Goal: Information Seeking & Learning: Learn about a topic

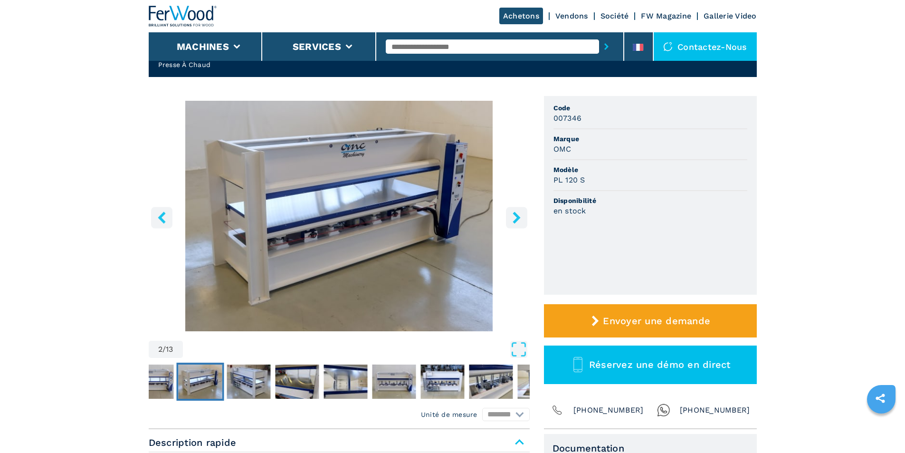
click at [620, 14] on link "Société" at bounding box center [614, 15] width 28 height 9
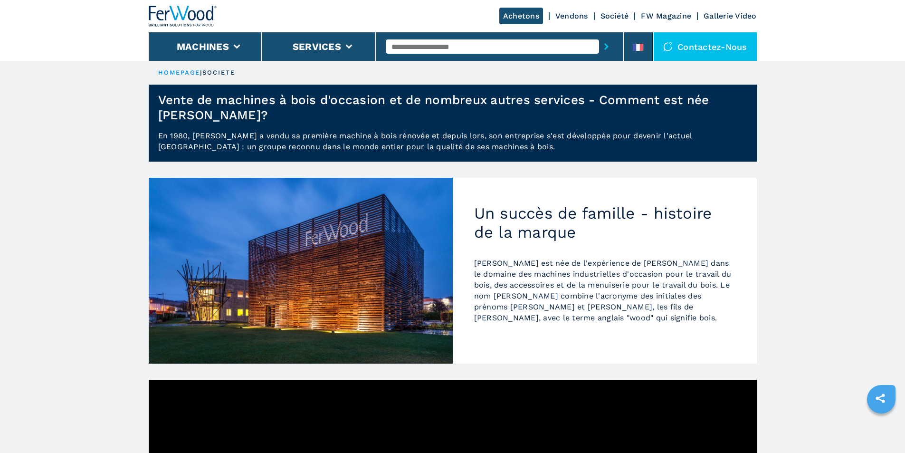
click at [569, 13] on link "Vendons" at bounding box center [571, 15] width 33 height 9
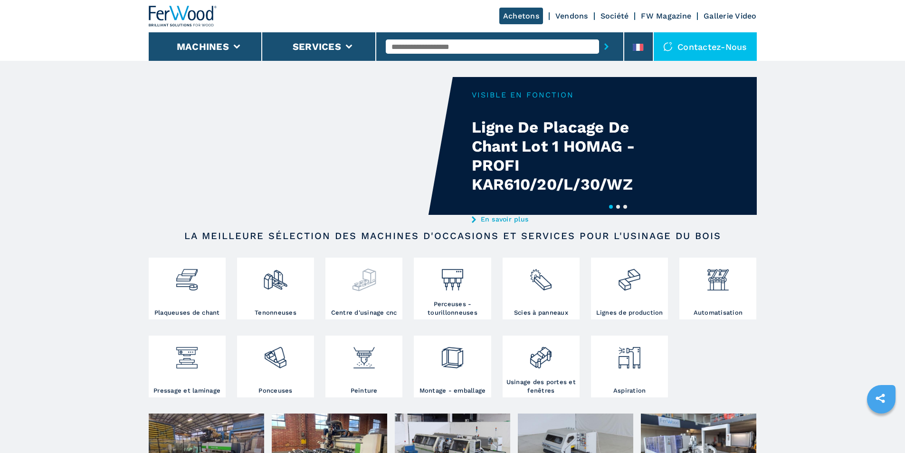
click at [365, 291] on img at bounding box center [363, 276] width 25 height 32
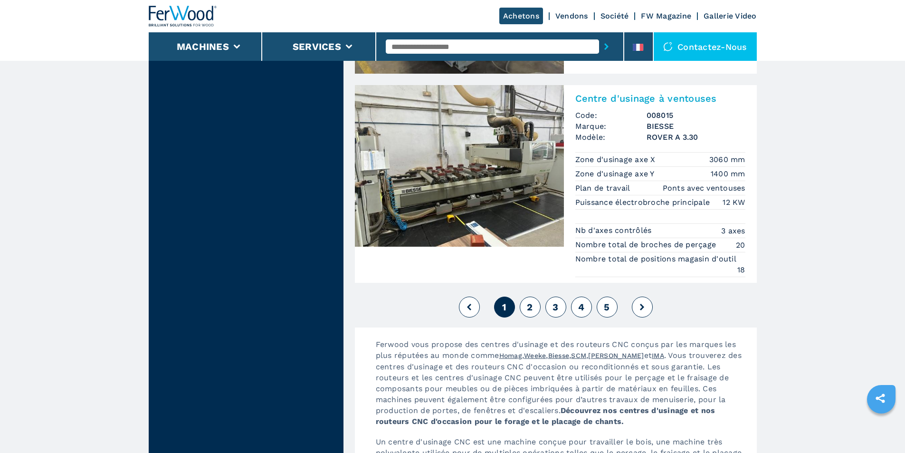
scroll to position [2422, 0]
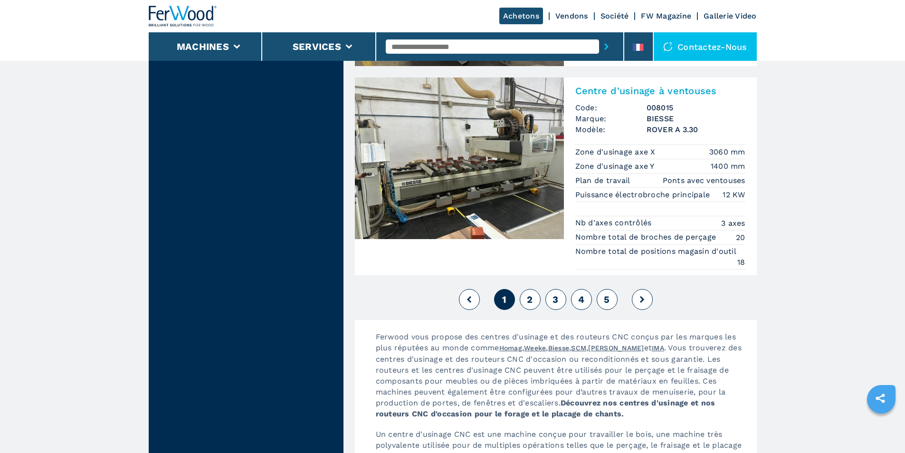
click at [449, 47] on input "text" at bounding box center [492, 46] width 213 height 14
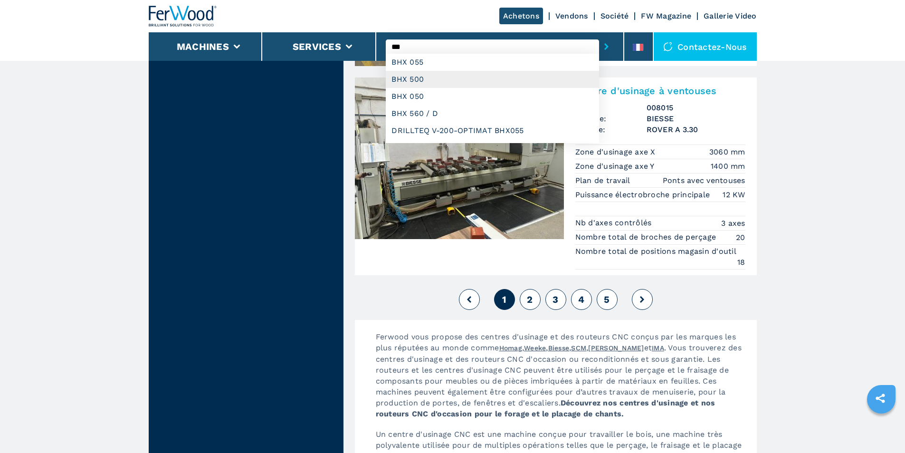
click at [419, 81] on div "BHX 500" at bounding box center [492, 79] width 213 height 17
type input "*******"
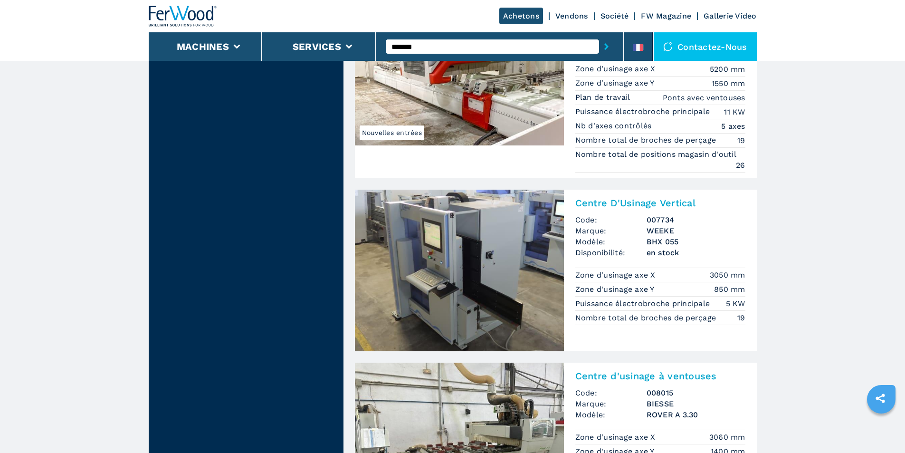
scroll to position [2185, 0]
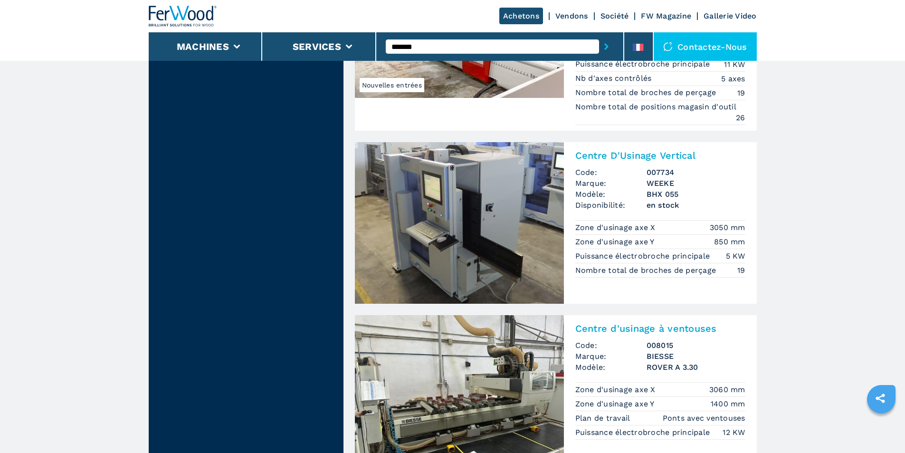
click at [456, 214] on img at bounding box center [459, 222] width 209 height 161
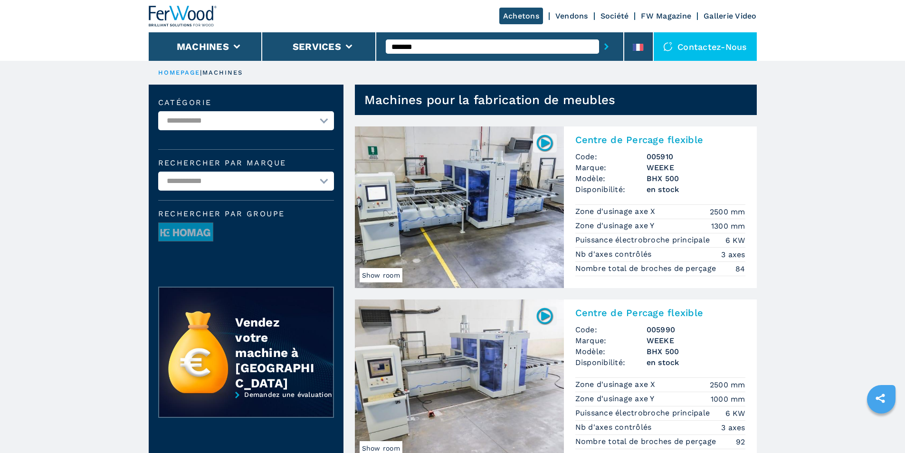
click at [413, 45] on input "*******" at bounding box center [492, 46] width 213 height 14
type input "*******"
click at [599, 36] on button "submit-button" at bounding box center [606, 47] width 15 height 22
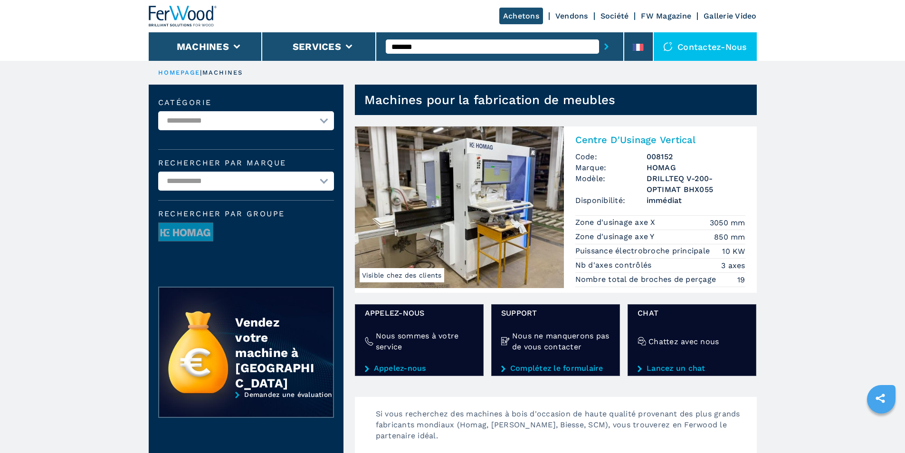
click at [502, 174] on img at bounding box center [459, 206] width 209 height 161
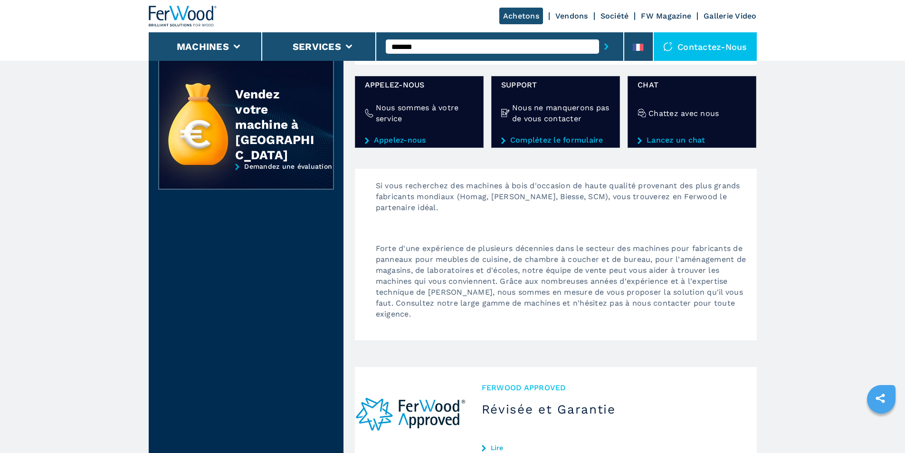
scroll to position [237, 0]
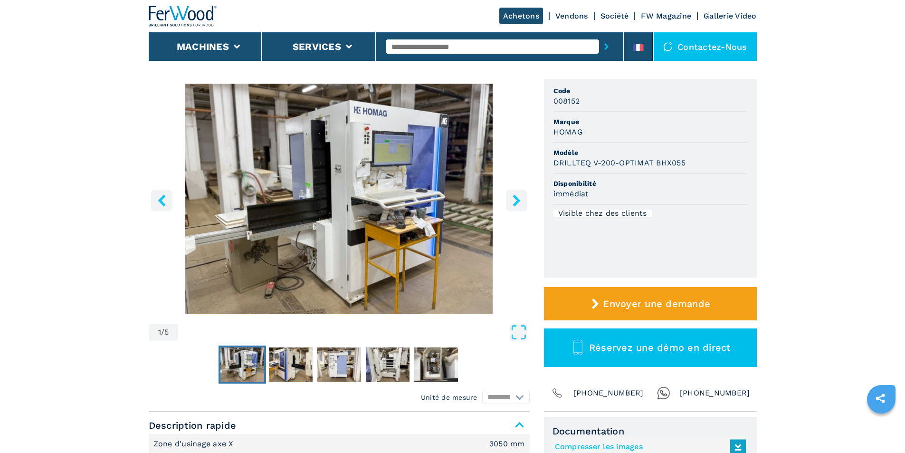
scroll to position [47, 0]
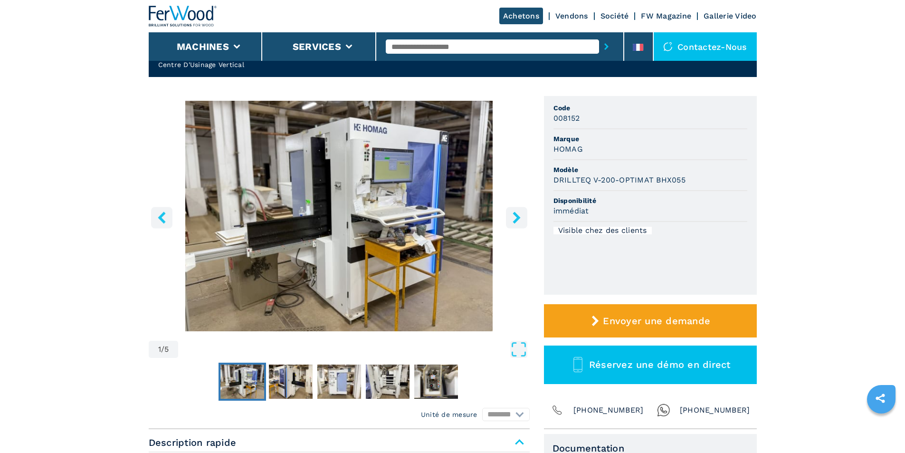
click at [513, 218] on icon "right-button" at bounding box center [517, 217] width 12 height 12
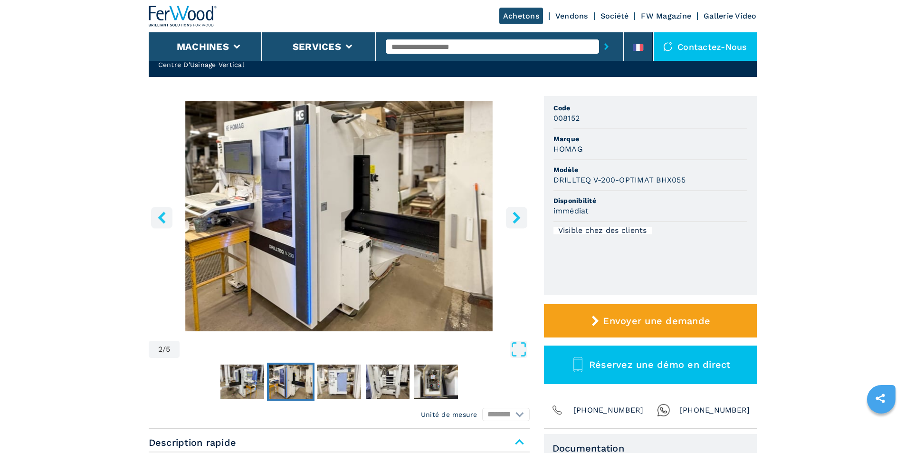
click at [513, 218] on icon "right-button" at bounding box center [517, 217] width 12 height 12
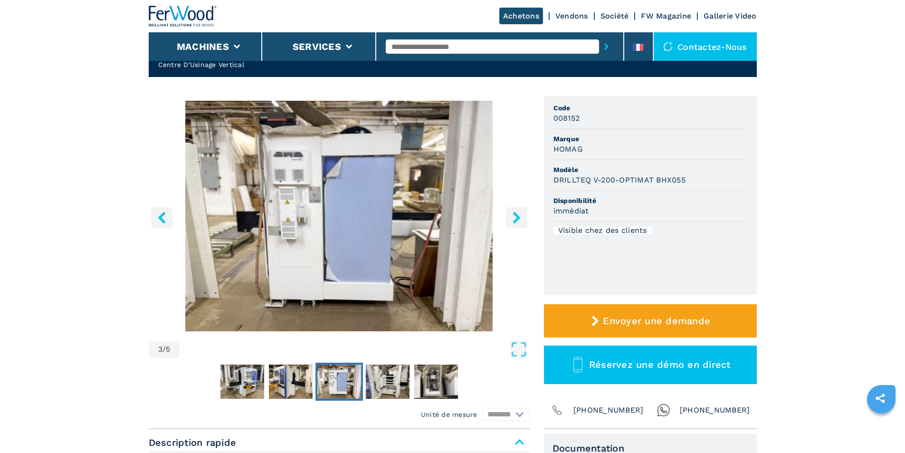
click at [517, 215] on icon "right-button" at bounding box center [516, 217] width 8 height 12
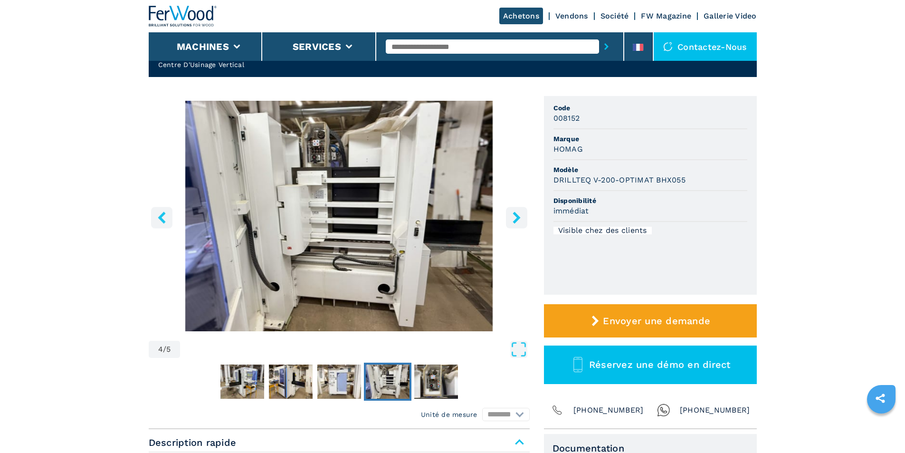
click at [517, 215] on icon "right-button" at bounding box center [516, 217] width 8 height 12
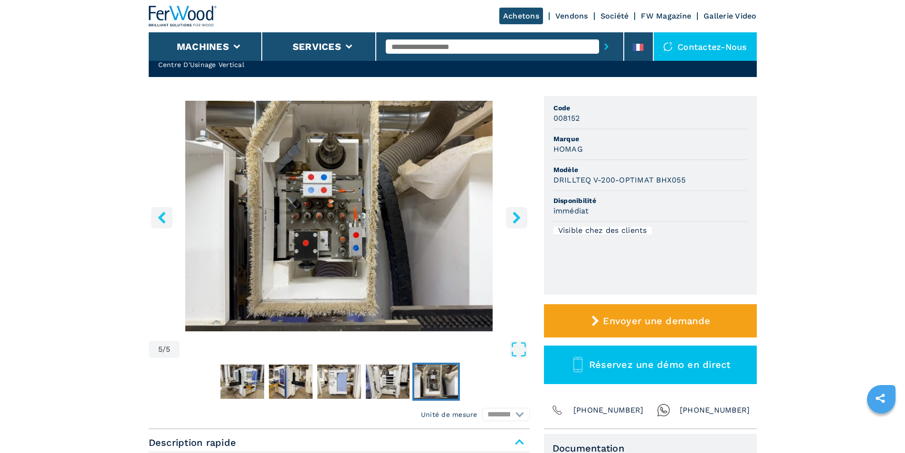
click at [517, 215] on icon "right-button" at bounding box center [516, 217] width 8 height 12
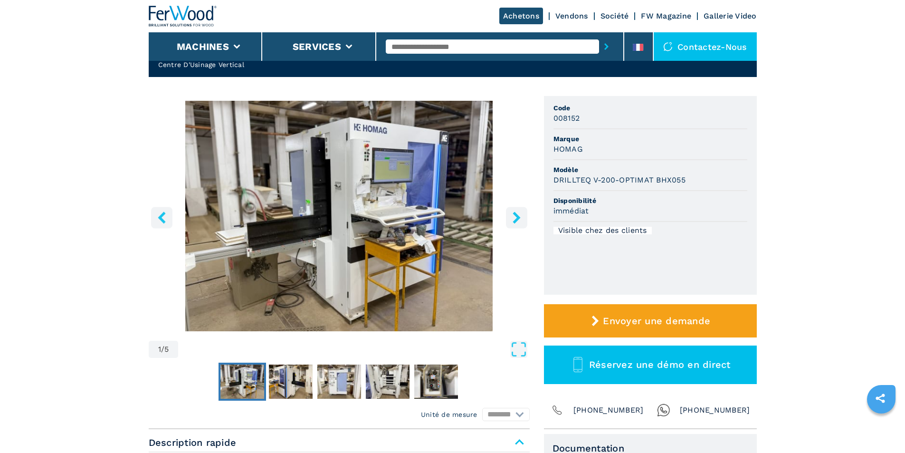
click at [517, 214] on icon "right-button" at bounding box center [517, 217] width 12 height 12
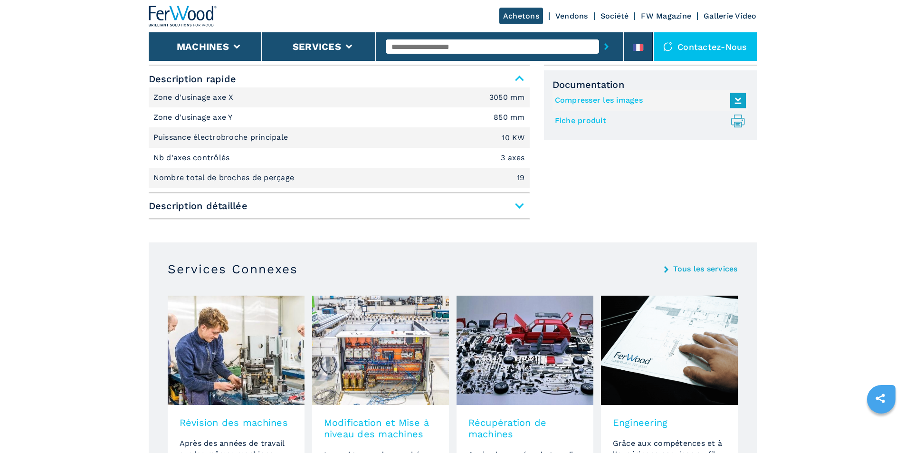
scroll to position [427, 0]
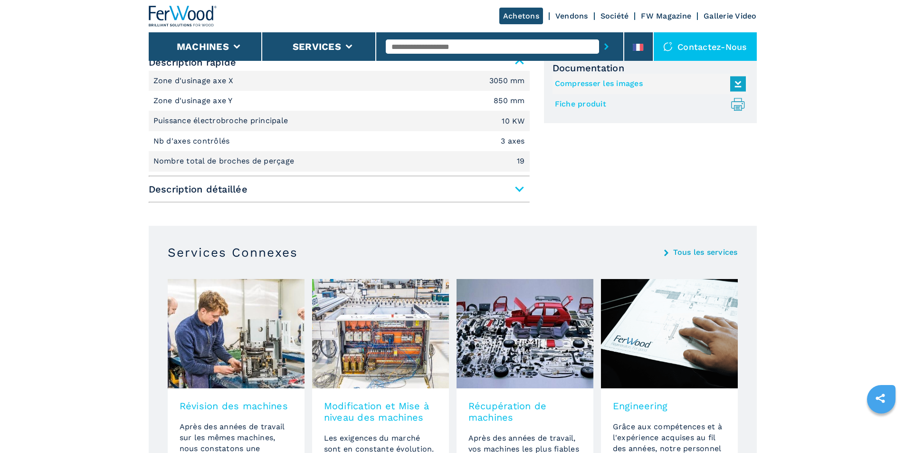
click at [515, 191] on span "Description détaillée" at bounding box center [339, 188] width 381 height 17
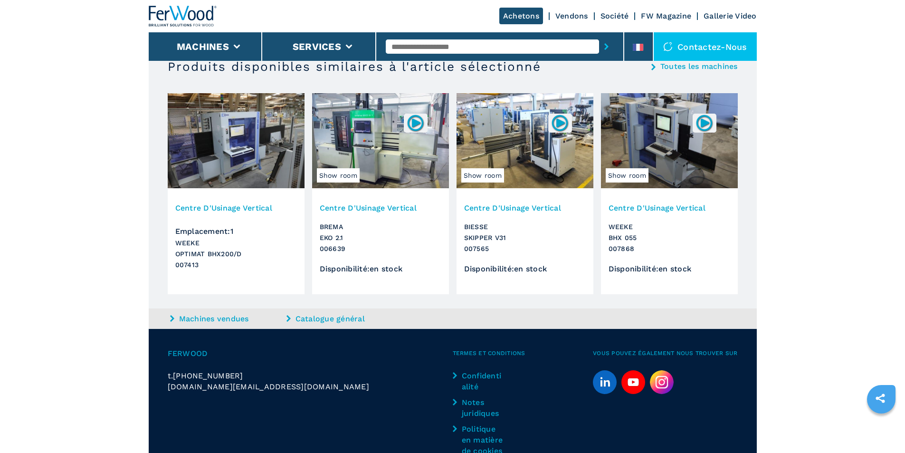
scroll to position [1615, 0]
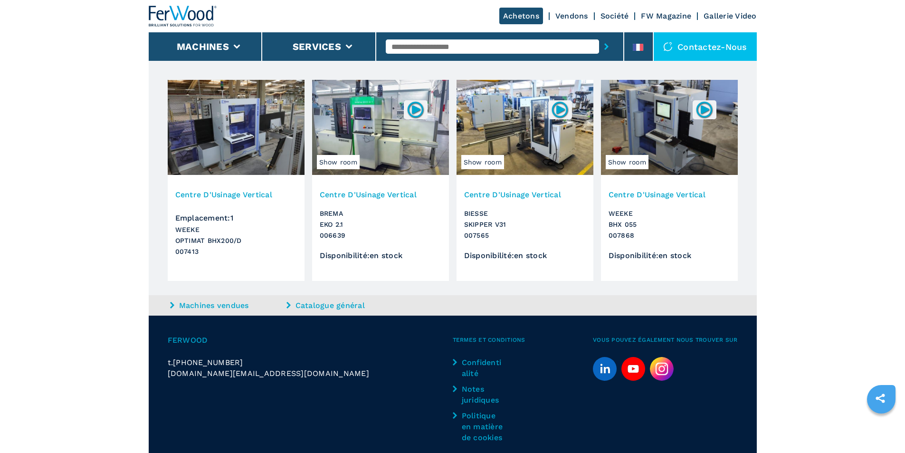
click at [219, 153] on img at bounding box center [236, 127] width 137 height 95
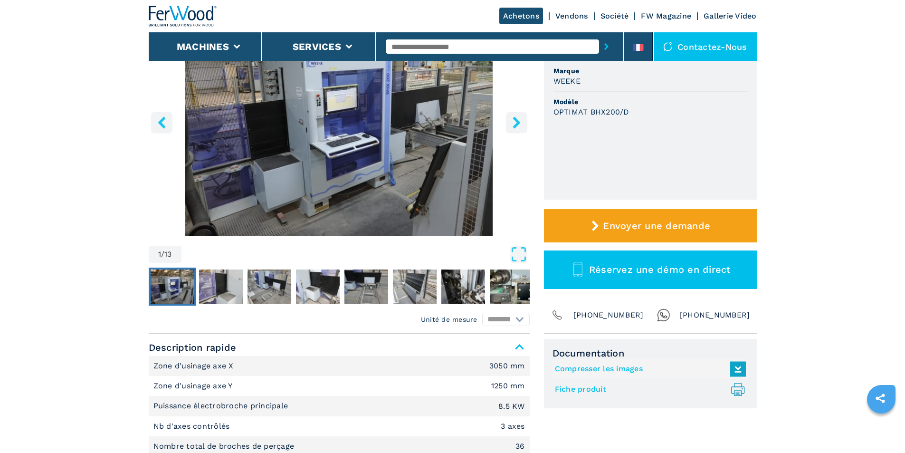
scroll to position [95, 0]
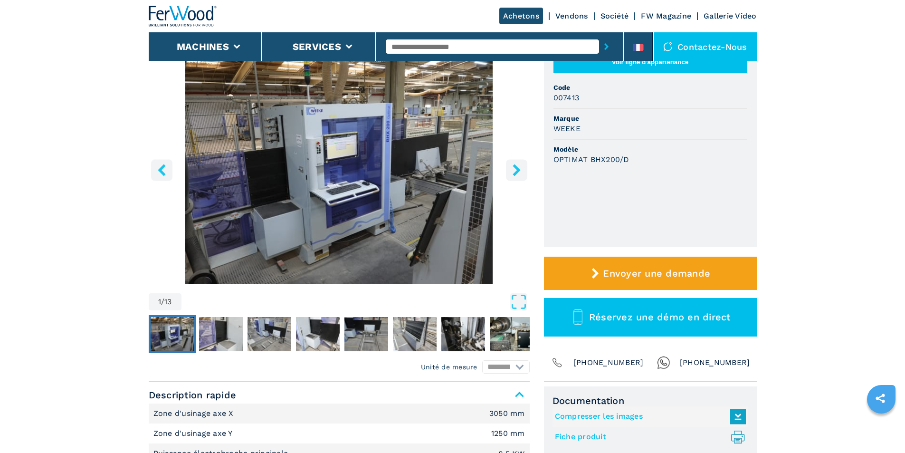
click at [513, 168] on icon "right-button" at bounding box center [517, 170] width 12 height 12
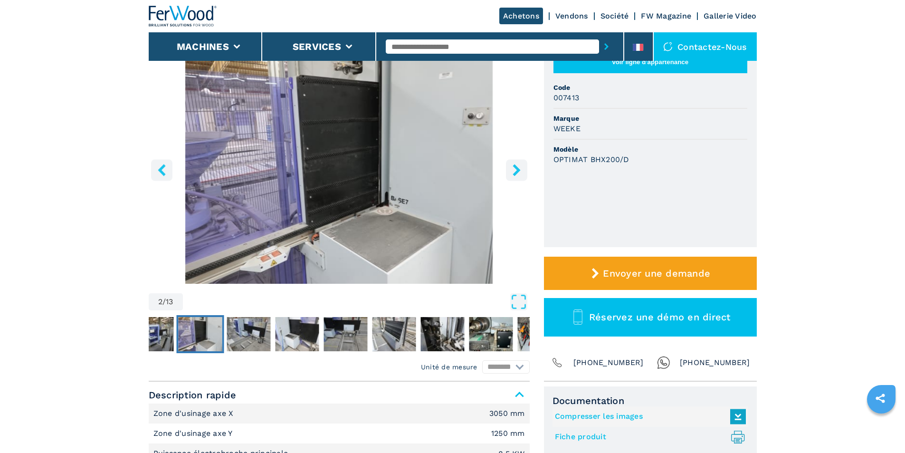
click at [510, 170] on button "right-button" at bounding box center [516, 169] width 21 height 21
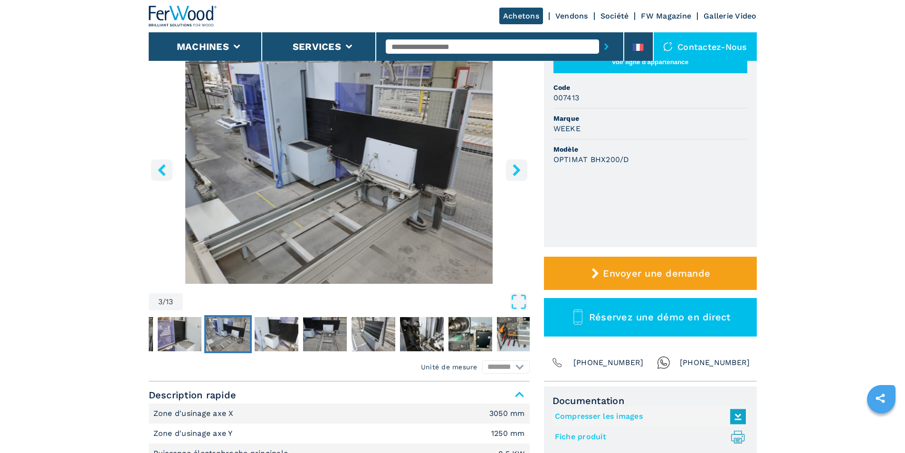
click at [518, 171] on icon "right-button" at bounding box center [516, 170] width 8 height 12
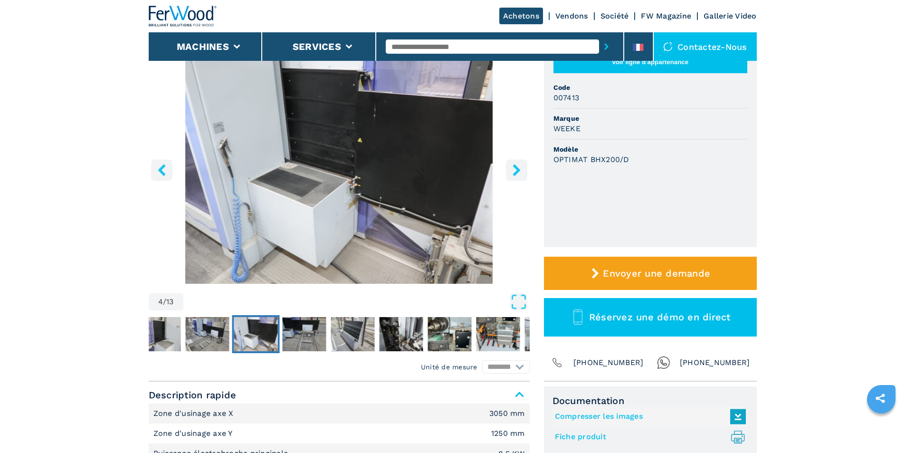
click at [518, 171] on icon "right-button" at bounding box center [516, 170] width 8 height 12
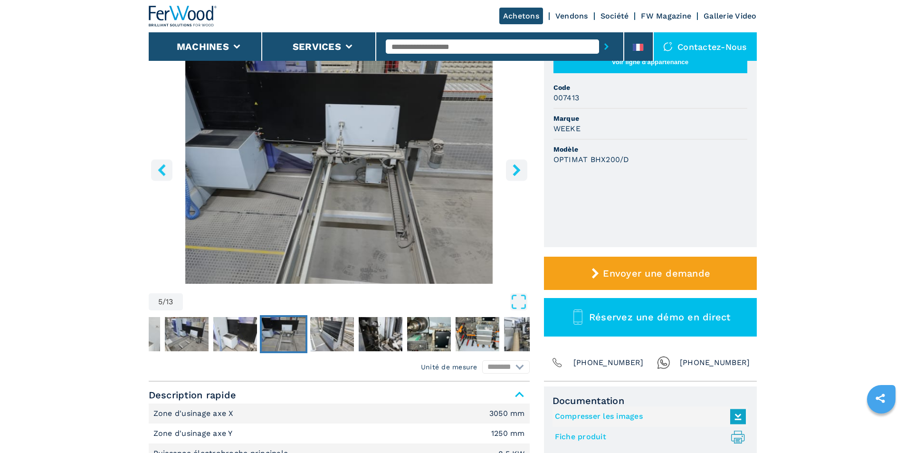
click at [518, 171] on icon "right-button" at bounding box center [516, 170] width 8 height 12
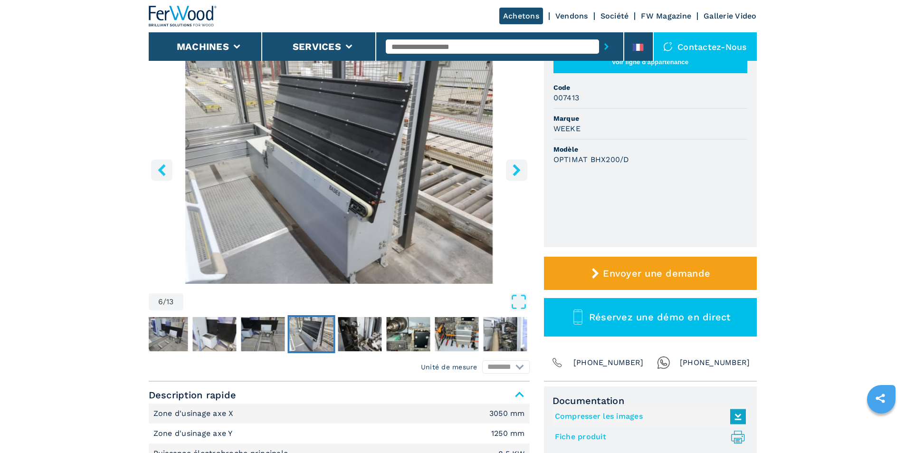
click at [518, 171] on icon "right-button" at bounding box center [516, 170] width 8 height 12
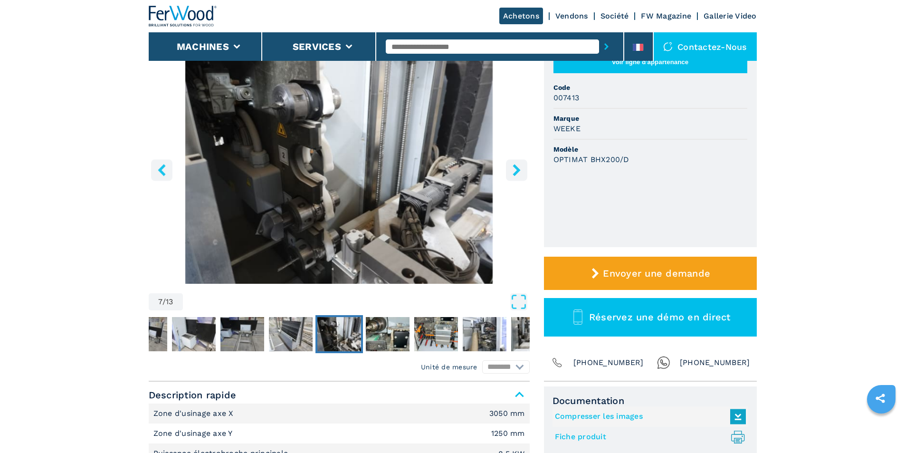
click at [518, 171] on icon "right-button" at bounding box center [516, 170] width 8 height 12
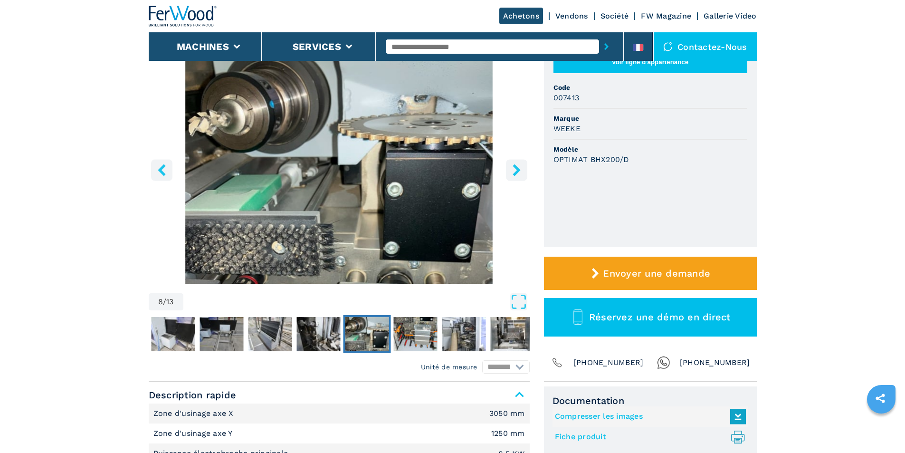
click at [518, 171] on icon "right-button" at bounding box center [516, 170] width 8 height 12
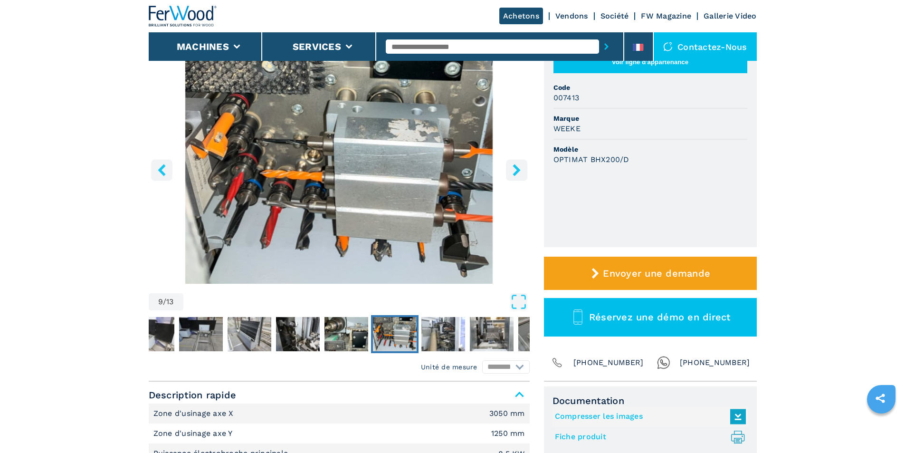
click at [518, 171] on icon "right-button" at bounding box center [516, 170] width 8 height 12
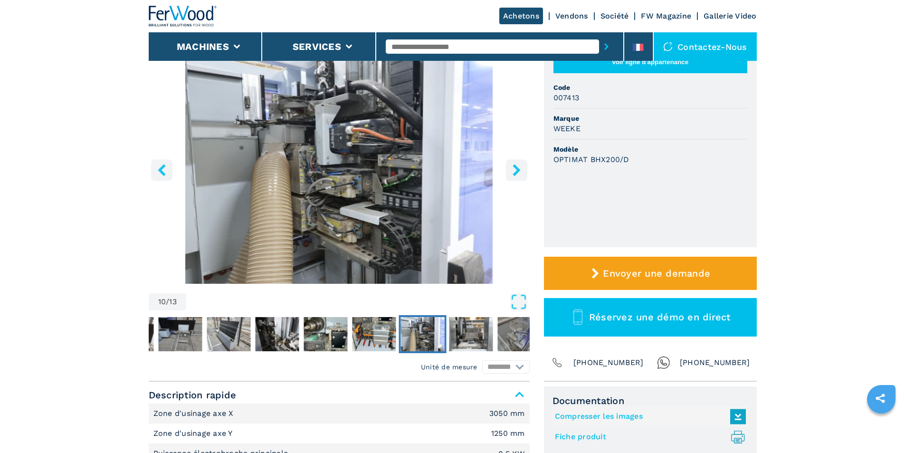
click at [518, 171] on icon "right-button" at bounding box center [516, 170] width 8 height 12
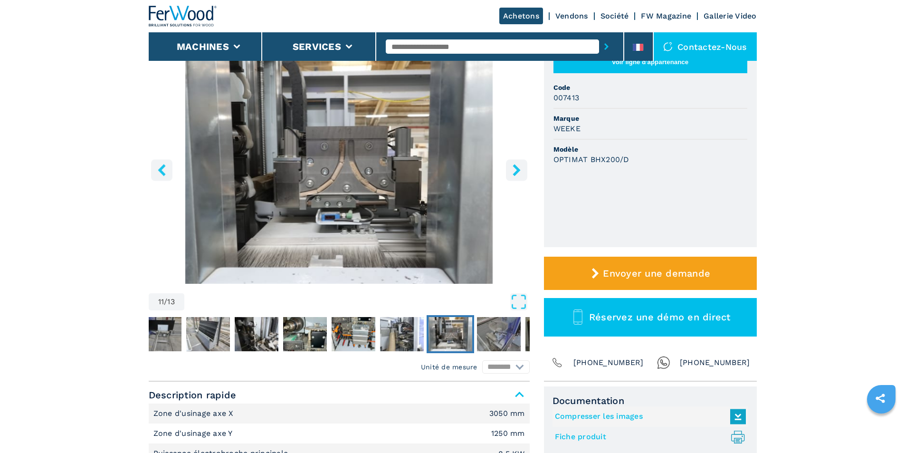
click at [514, 168] on icon "right-button" at bounding box center [516, 170] width 8 height 12
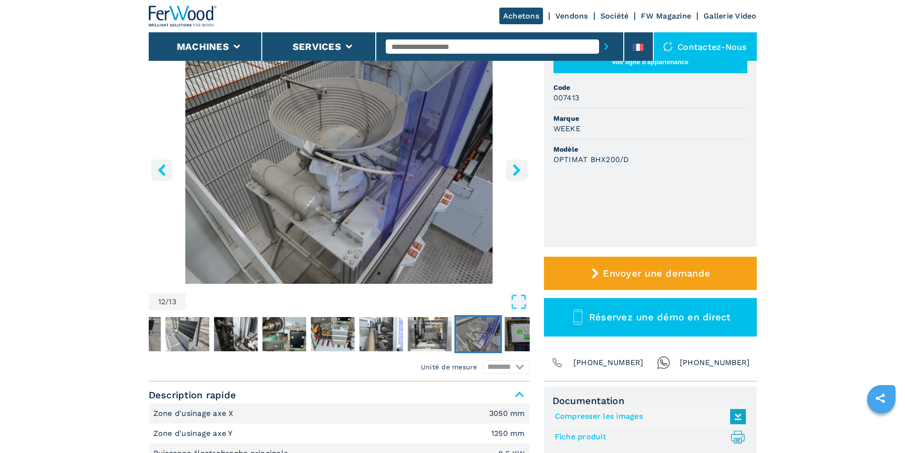
click at [514, 168] on icon "right-button" at bounding box center [516, 170] width 8 height 12
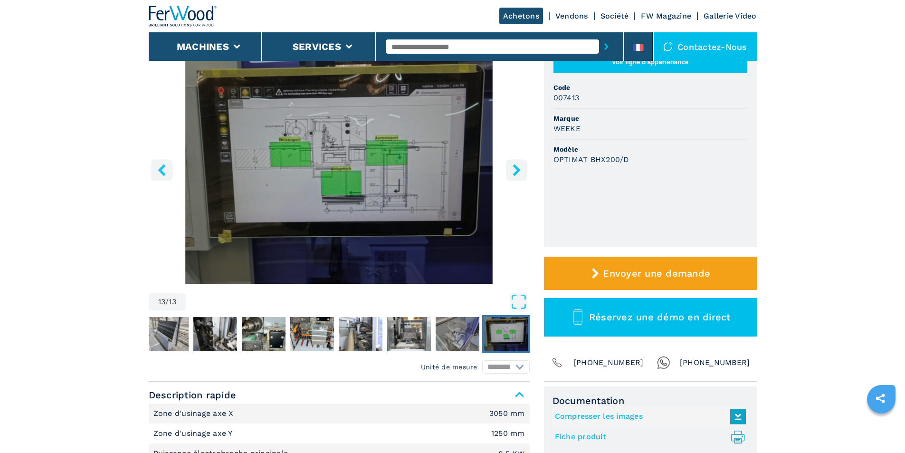
click at [514, 168] on icon "right-button" at bounding box center [516, 170] width 8 height 12
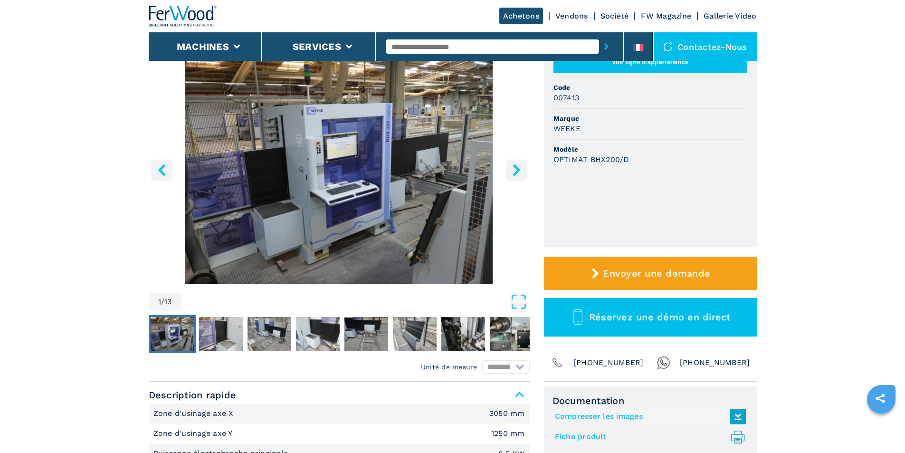
click at [514, 168] on icon "right-button" at bounding box center [516, 170] width 8 height 12
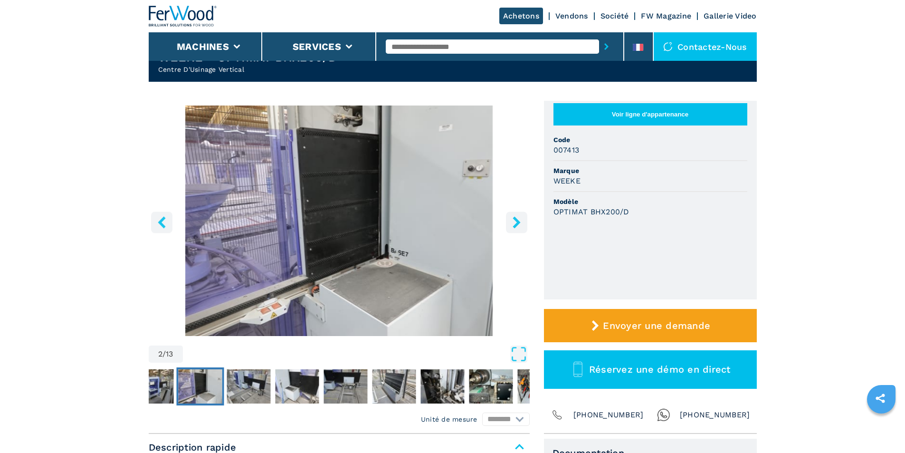
scroll to position [0, 0]
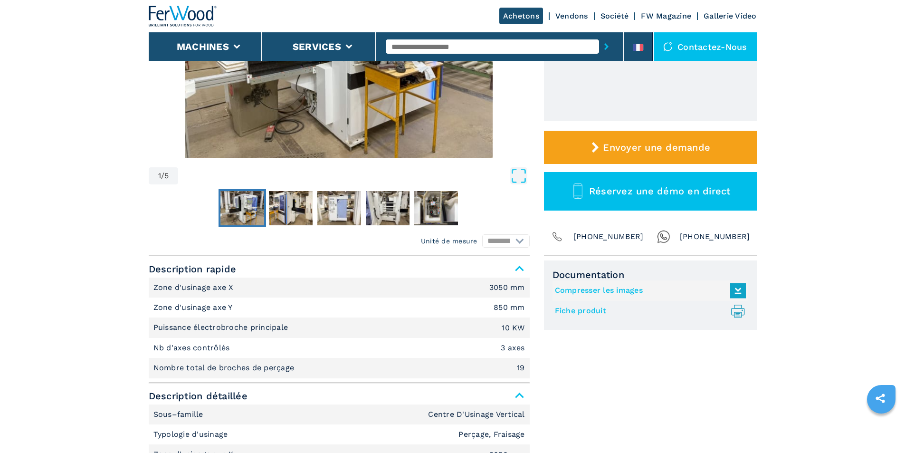
scroll to position [237, 0]
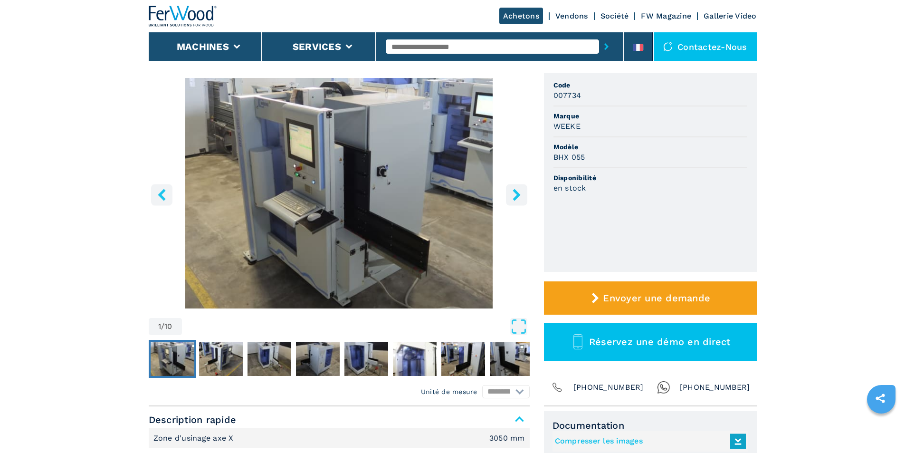
scroll to position [47, 0]
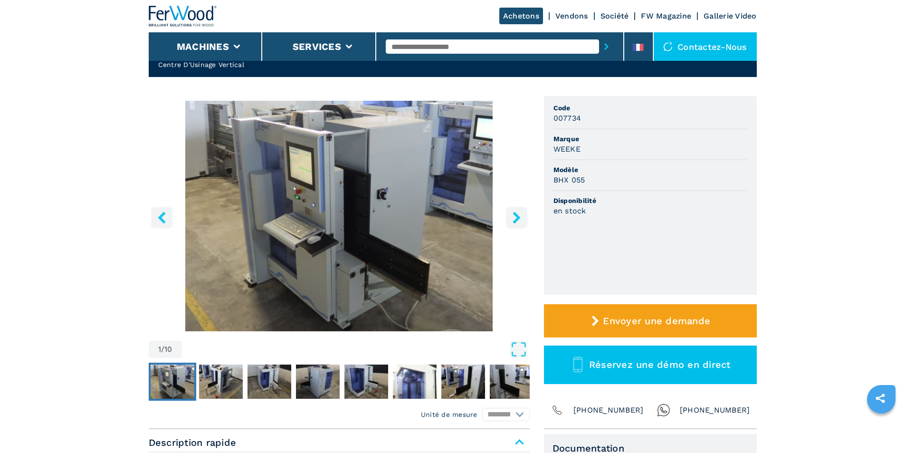
click at [517, 219] on icon "right-button" at bounding box center [516, 217] width 8 height 12
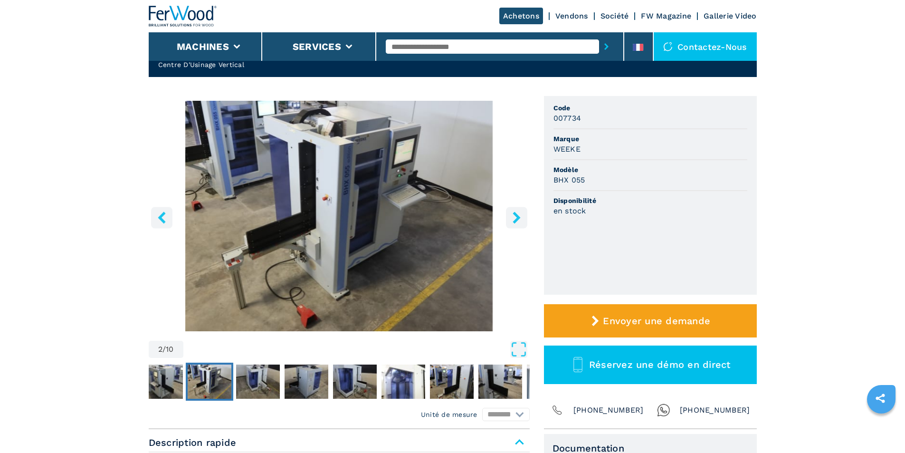
click at [517, 219] on icon "right-button" at bounding box center [516, 217] width 8 height 12
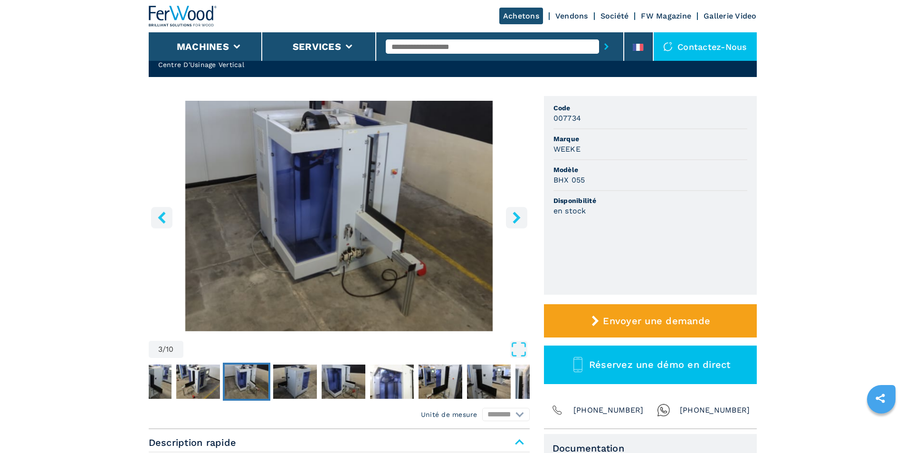
click at [517, 219] on icon "right-button" at bounding box center [516, 217] width 8 height 12
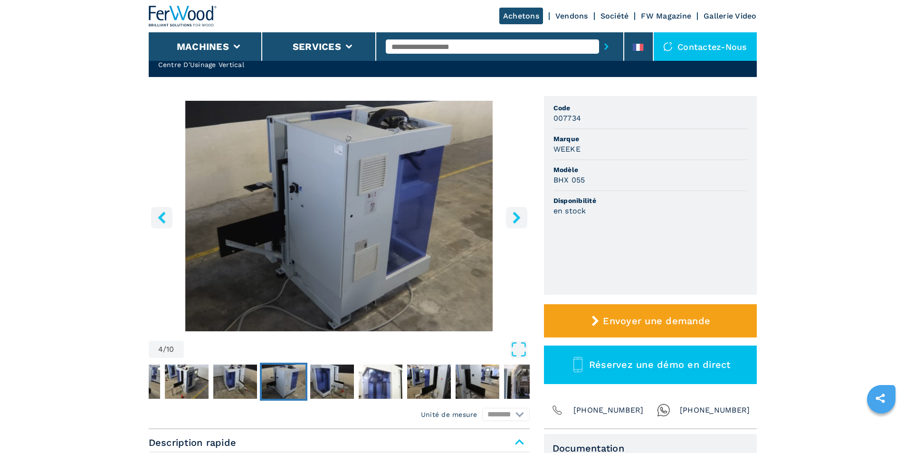
click at [517, 219] on icon "right-button" at bounding box center [516, 217] width 8 height 12
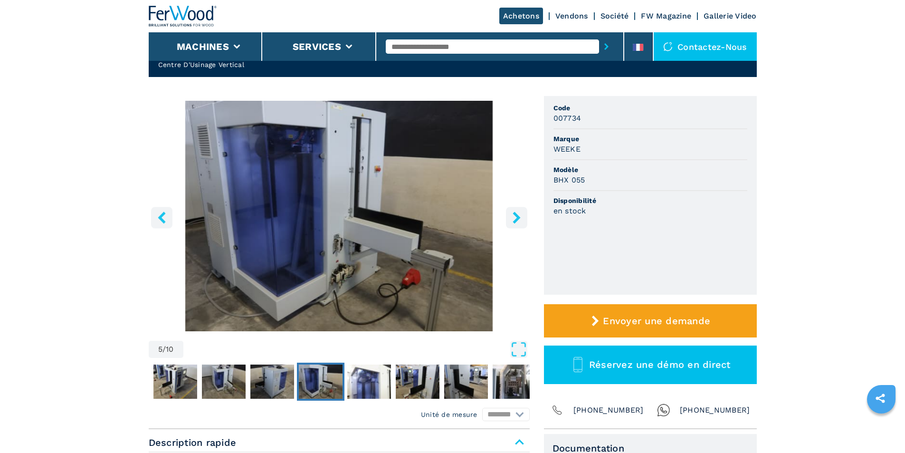
click at [517, 219] on icon "right-button" at bounding box center [516, 217] width 8 height 12
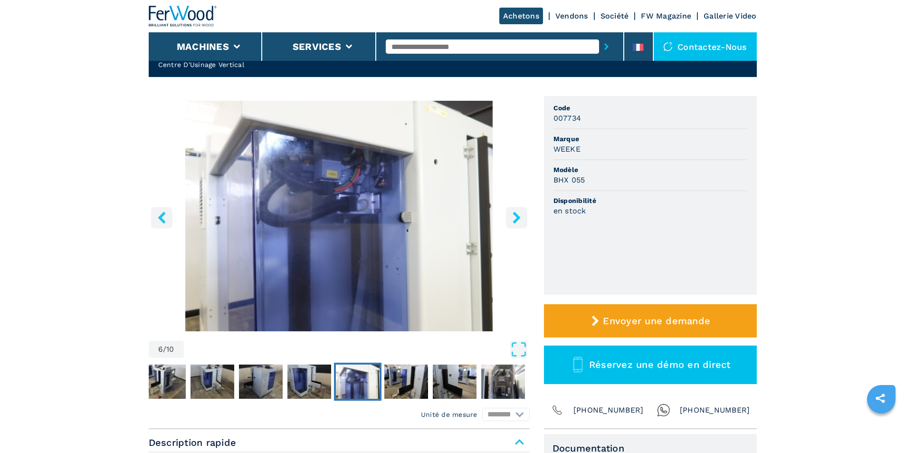
click at [517, 219] on icon "right-button" at bounding box center [516, 217] width 8 height 12
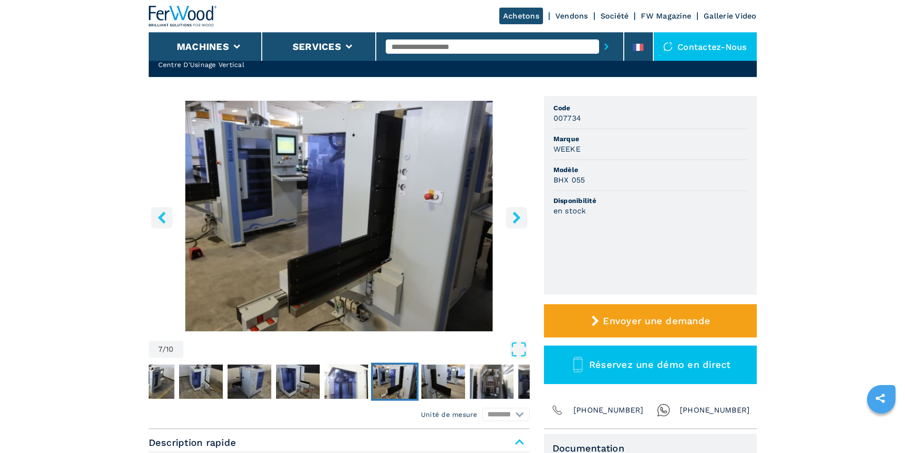
click at [517, 219] on icon "right-button" at bounding box center [516, 217] width 8 height 12
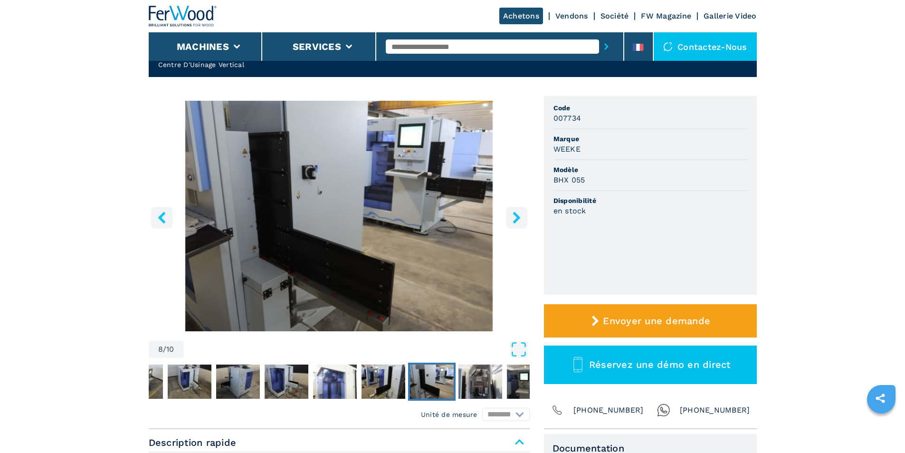
click at [517, 219] on icon "right-button" at bounding box center [516, 217] width 8 height 12
